Goal: Check status: Check status

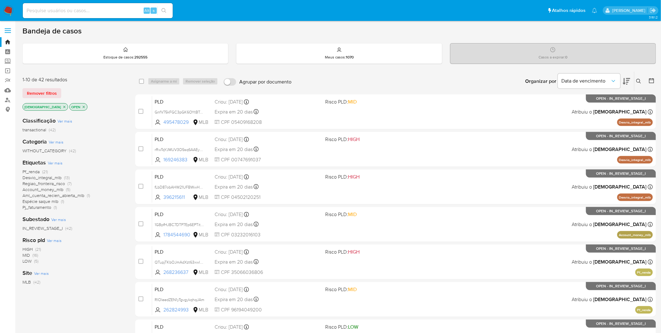
click at [11, 7] on img at bounding box center [8, 10] width 11 height 11
click at [323, 88] on div "Organizar por Data de vencimento Os resultados não podem ser classificados enqu…" at bounding box center [475, 81] width 361 height 19
click at [111, 164] on div "Etiquetas Ver mais Pf_renda (21) Desvio_integral_mlb (13) Regiao_fronteira_risc…" at bounding box center [73, 185] width 103 height 52
click at [12, 6] on img at bounding box center [8, 10] width 11 height 11
click at [95, 104] on div "isadacostaes OPEN" at bounding box center [72, 107] width 100 height 9
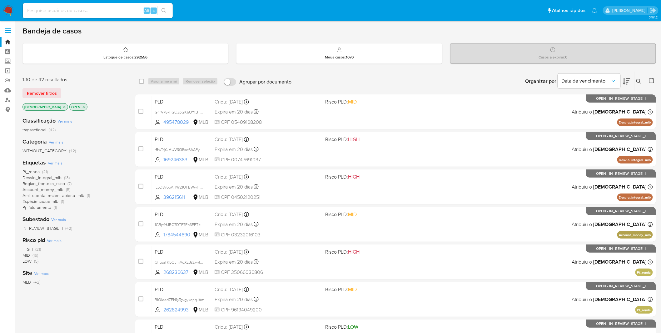
click at [12, 11] on img at bounding box center [8, 10] width 11 height 11
click at [12, 10] on img at bounding box center [8, 10] width 11 height 11
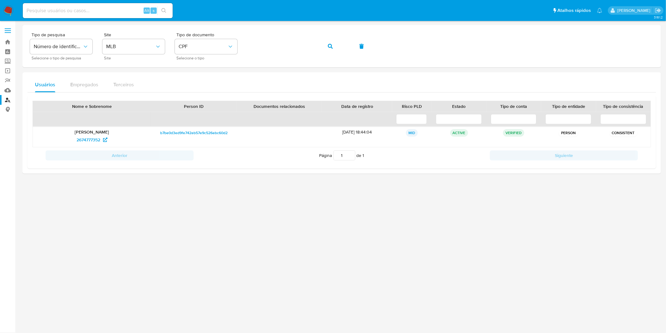
click at [14, 6] on nav "Pausado Ver notificaciones Alt s Atalhos rápidos Presiona las siguientes teclas…" at bounding box center [333, 10] width 666 height 21
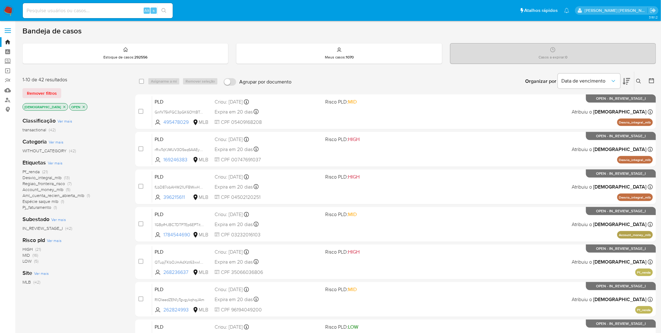
click at [48, 10] on input at bounding box center [98, 11] width 150 height 8
paste input "PADslLhEnFfic3qV4g2aKIHT"
type input "PADslLhEnFfic3qV4g2aKIHT"
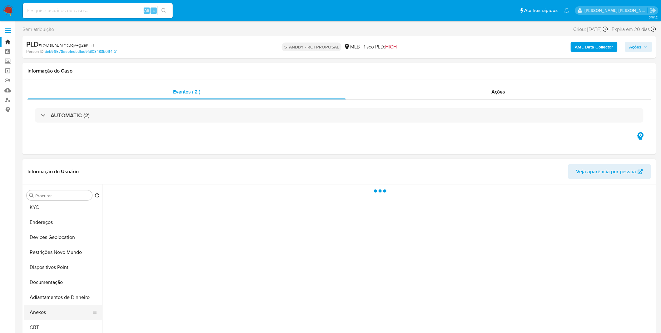
select select "10"
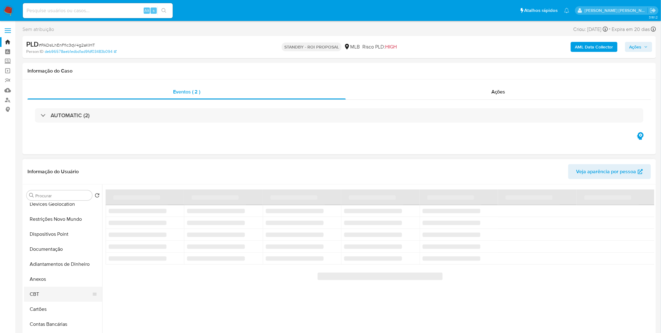
scroll to position [69, 0]
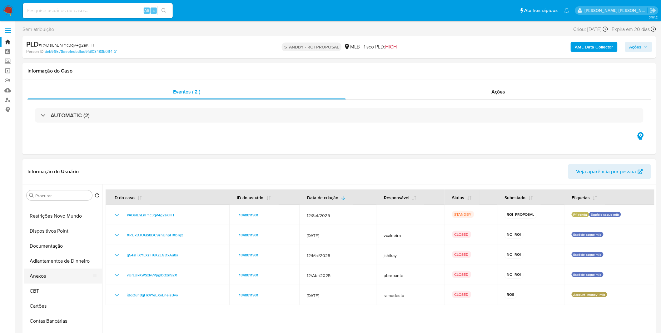
click at [48, 277] on button "Anexos" at bounding box center [60, 275] width 73 height 15
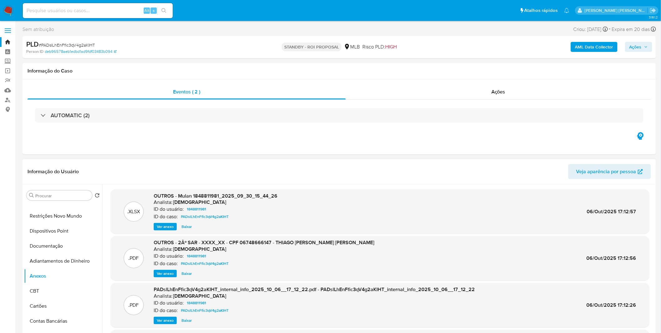
click at [163, 270] on span "Ver anexo" at bounding box center [165, 273] width 17 height 6
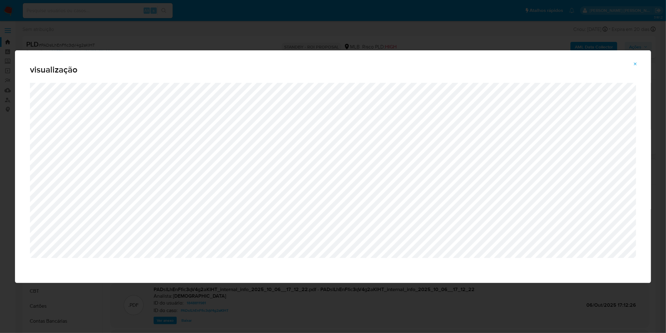
click at [631, 62] on button "Attachment preview" at bounding box center [636, 64] width 14 height 10
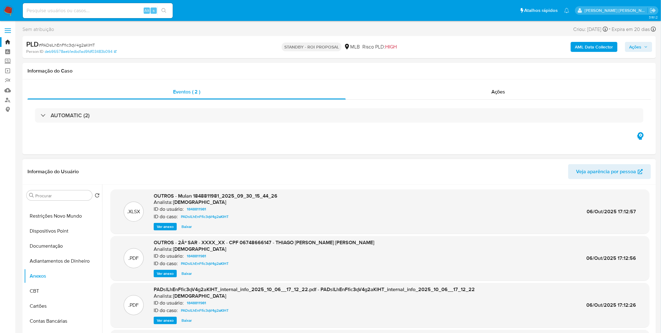
click at [104, 11] on input at bounding box center [98, 11] width 150 height 8
paste input "g3vnWQKEGe9HXF2l97HjLWRa"
type input "g3vnWQKEGe9HXF2l97HjLWRa"
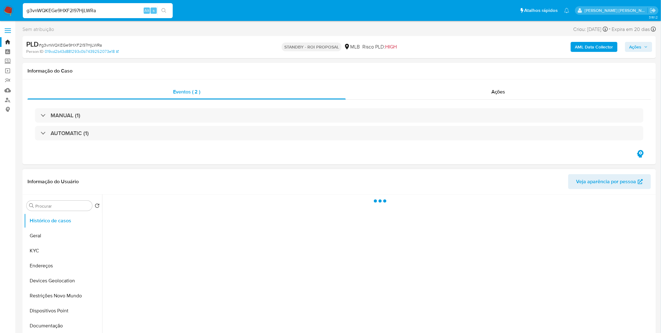
select select "10"
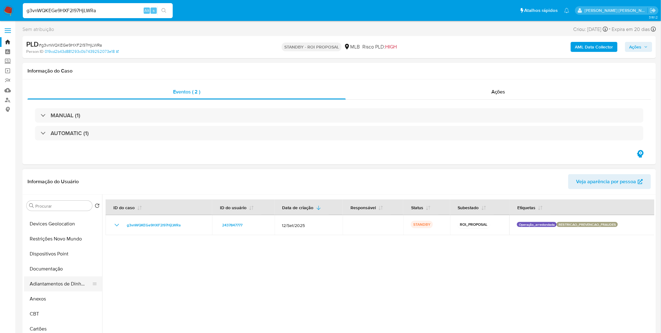
scroll to position [69, 0]
click at [55, 286] on button "Anexos" at bounding box center [60, 286] width 73 height 15
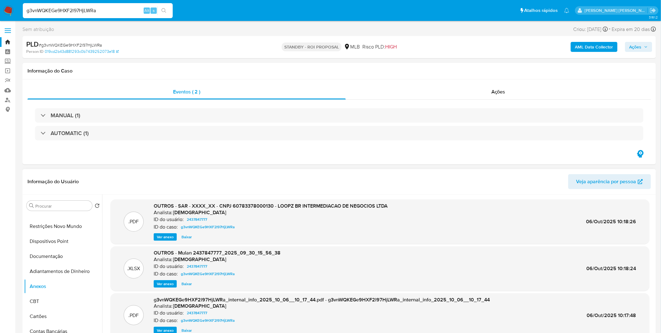
click at [159, 234] on span "Ver anexo" at bounding box center [165, 237] width 17 height 6
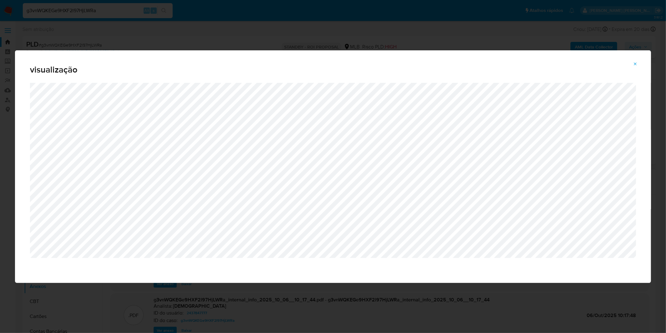
click at [634, 64] on icon "Attachment preview" at bounding box center [635, 64] width 5 height 5
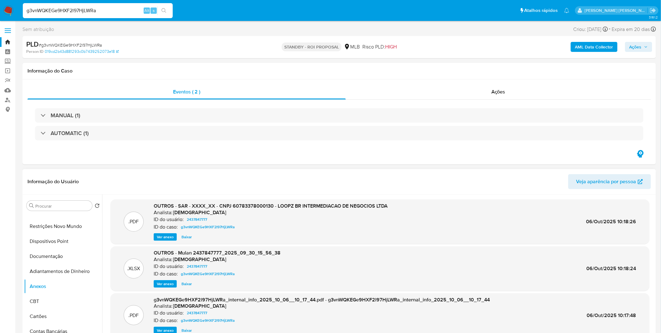
click at [10, 7] on img at bounding box center [8, 10] width 11 height 11
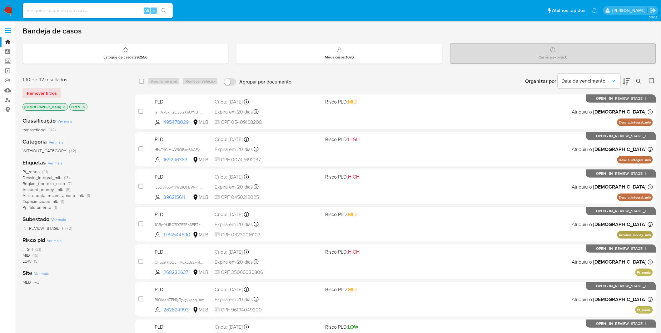
click at [314, 79] on div "Organizar por Data de vencimento Os resultados não podem ser classificados enqu…" at bounding box center [475, 81] width 361 height 19
